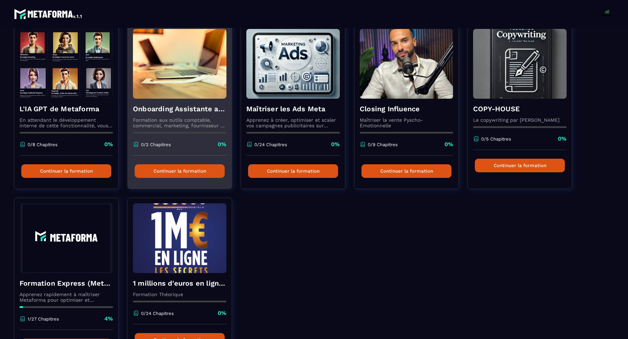
scroll to position [63, 0]
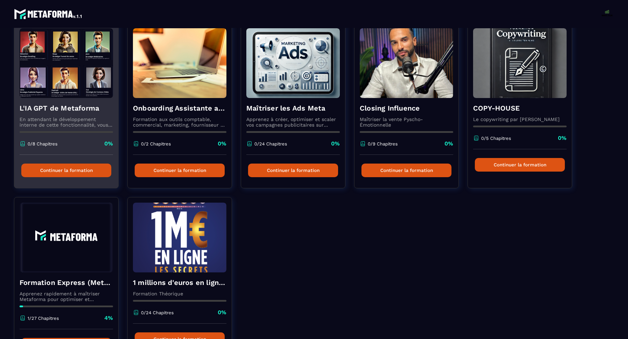
click at [54, 90] on img at bounding box center [66, 63] width 93 height 70
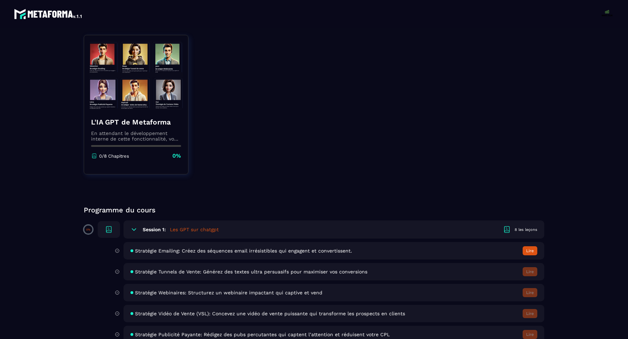
scroll to position [60, 0]
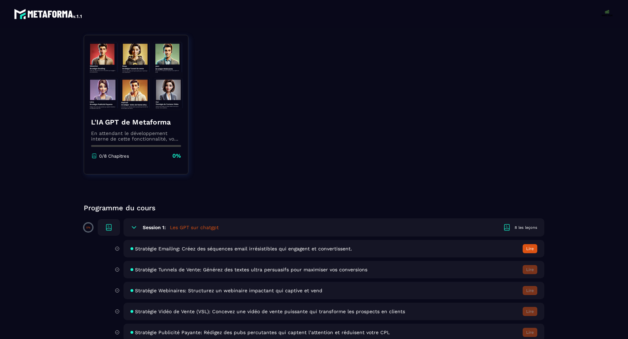
click at [532, 247] on button "Lire" at bounding box center [529, 248] width 15 height 9
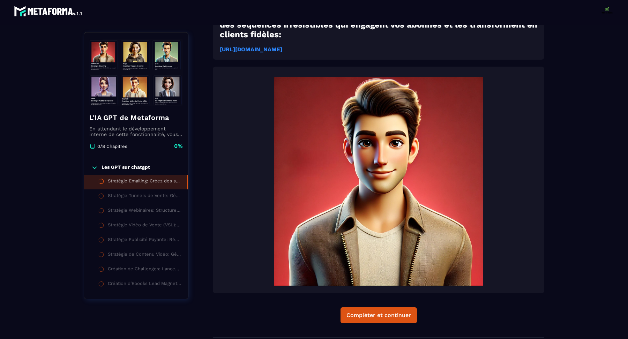
scroll to position [194, 0]
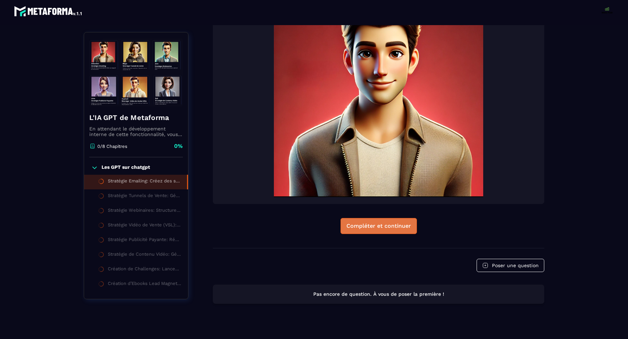
click at [380, 222] on div "Compléter et continuer" at bounding box center [378, 225] width 65 height 7
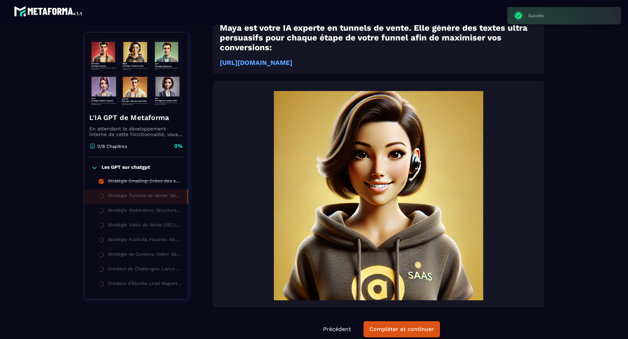
scroll to position [213, 0]
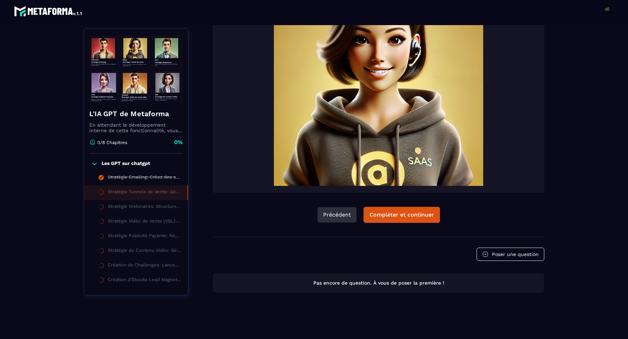
click at [332, 214] on button "Précédent" at bounding box center [336, 214] width 39 height 15
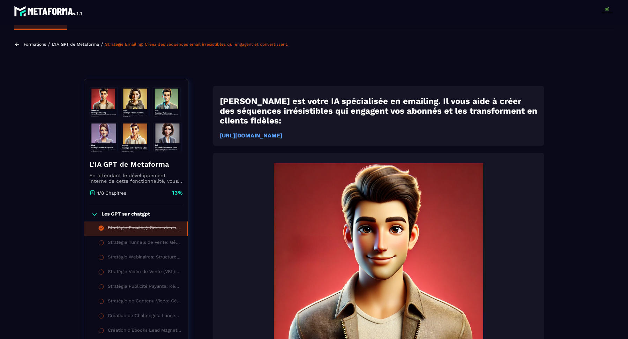
scroll to position [12, 0]
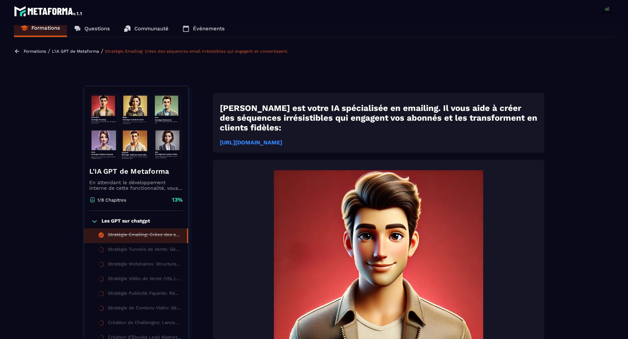
click at [282, 139] on strong "[URL][DOMAIN_NAME]" at bounding box center [251, 142] width 62 height 7
click at [138, 148] on img at bounding box center [135, 126] width 93 height 70
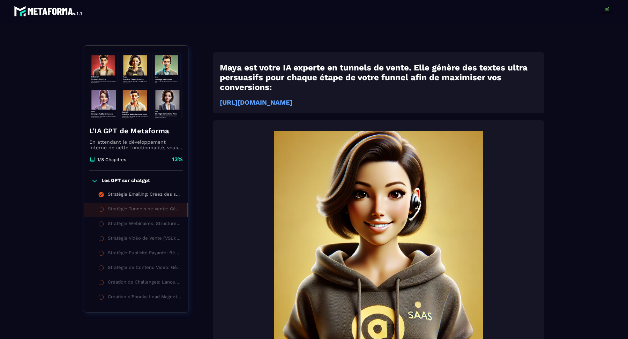
scroll to position [72, 0]
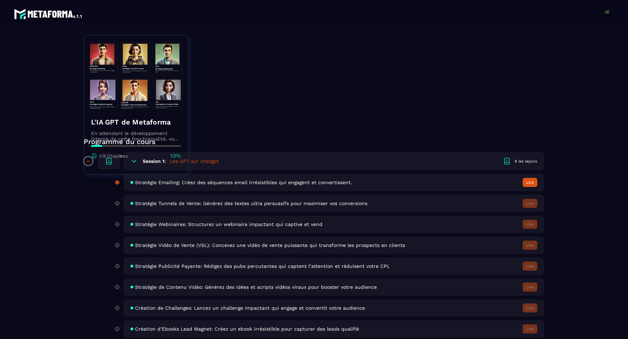
scroll to position [133, 0]
